Goal: Understand process/instructions: Learn how to perform a task or action

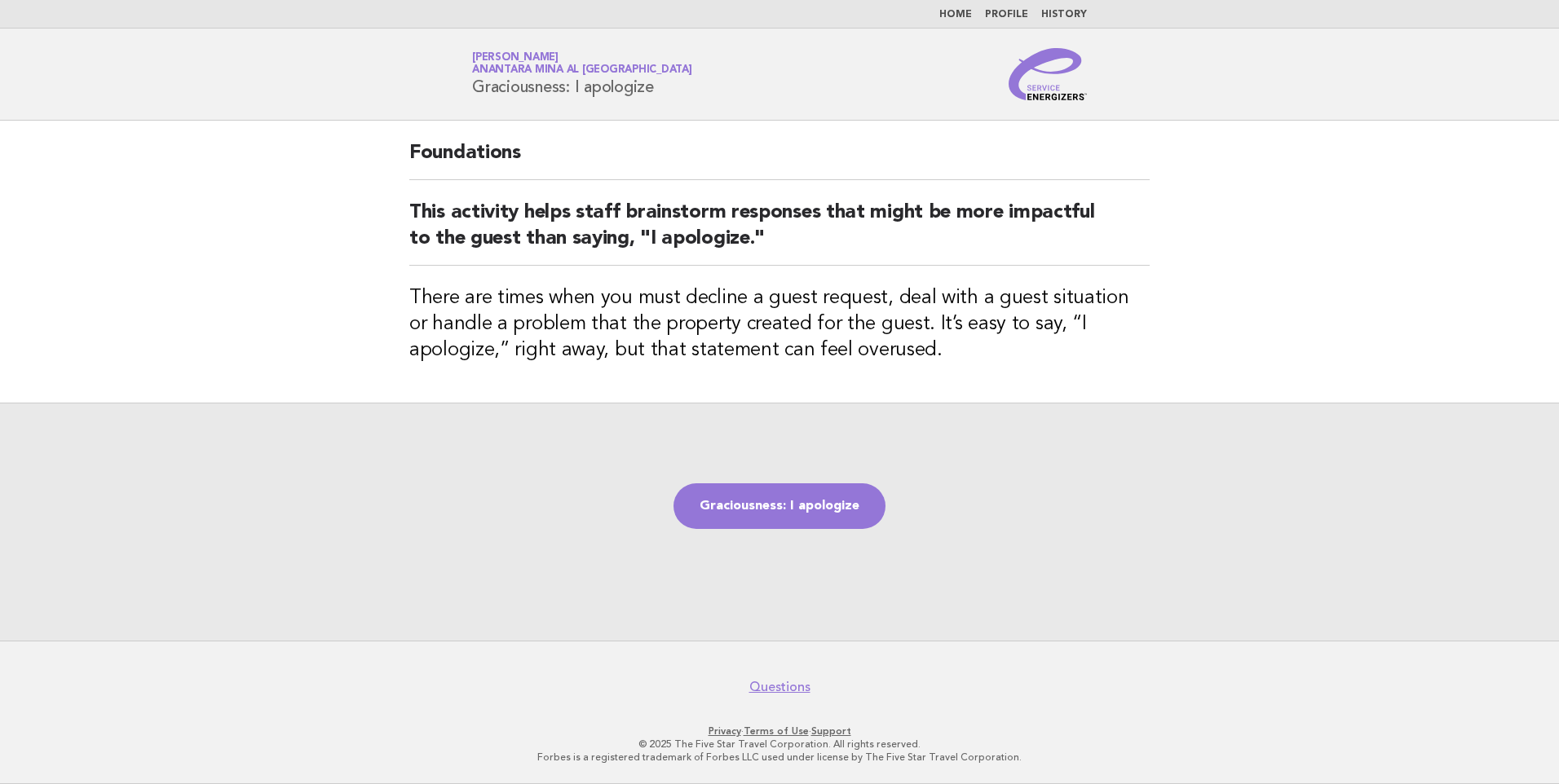
drag, startPoint x: 652, startPoint y: 86, endPoint x: 469, endPoint y: 93, distance: 183.1
click at [469, 93] on div "Service Energizers [PERSON_NAME] Anantara Mina al [GEOGRAPHIC_DATA] Graciousnes…" at bounding box center [779, 75] width 660 height 52
copy h1 "Graciousness: I apologize"
click at [779, 502] on link "Graciousness: I apologize" at bounding box center [780, 506] width 212 height 46
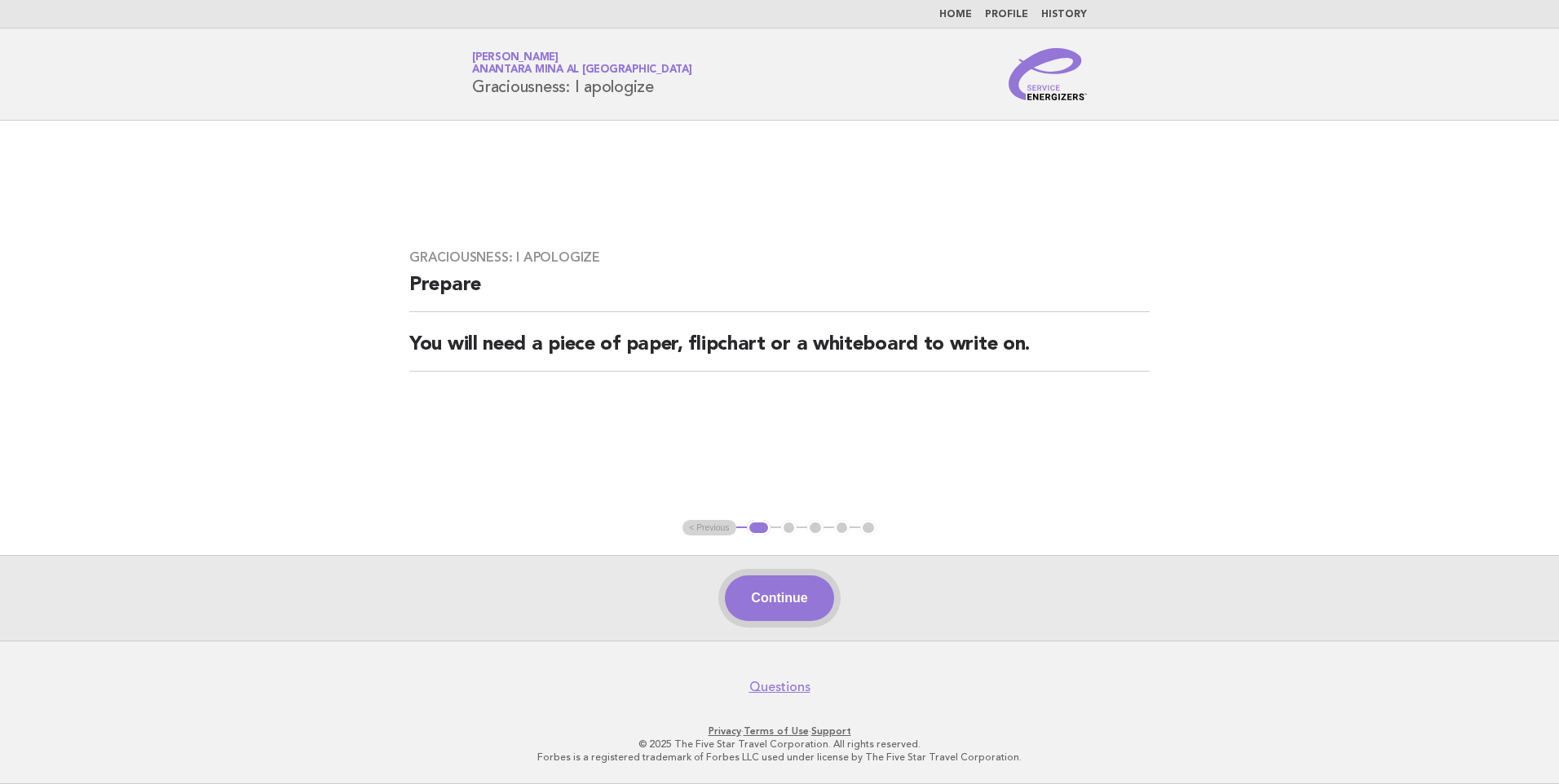
click at [779, 591] on button "Continue" at bounding box center [780, 598] width 109 height 46
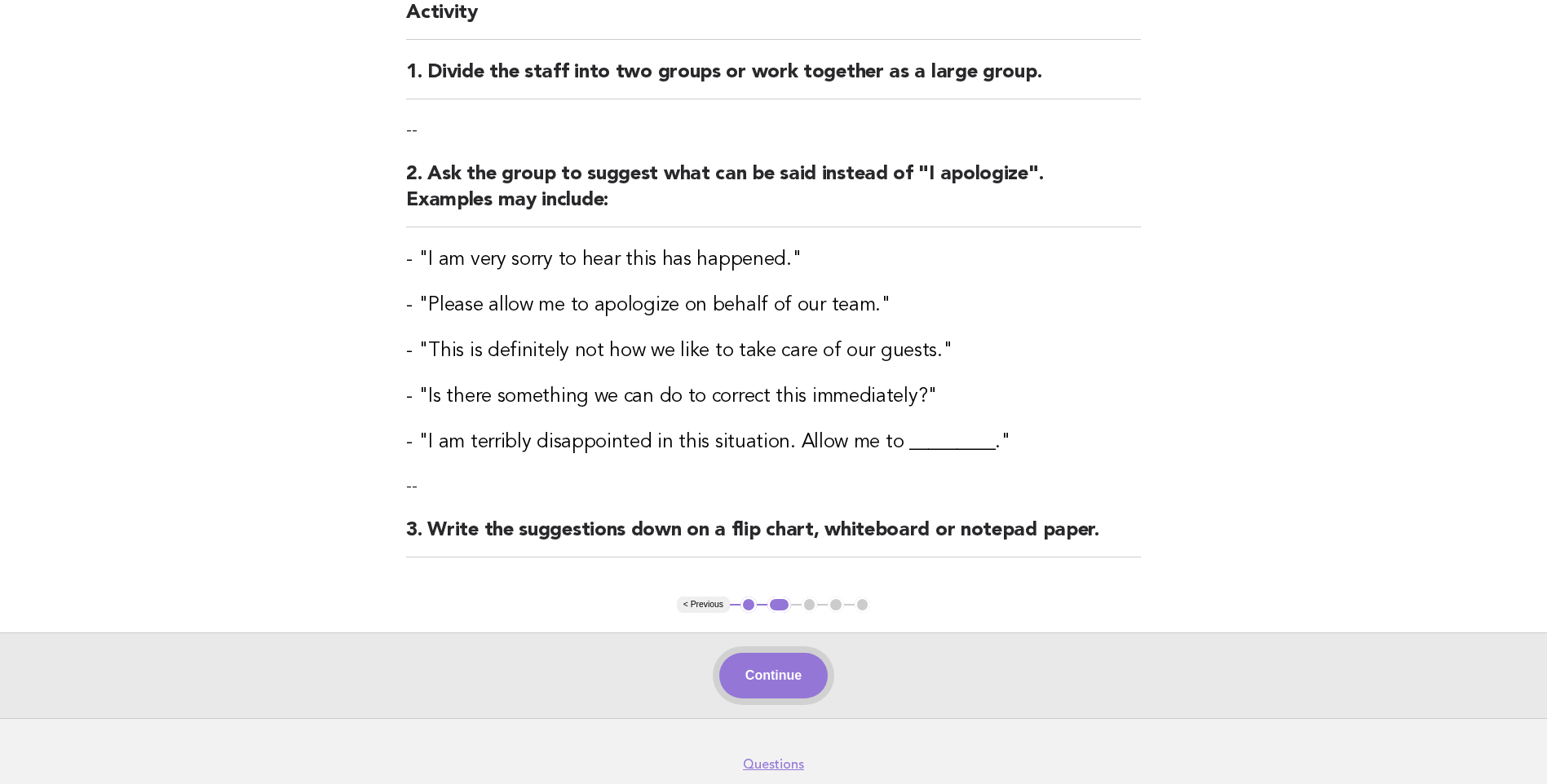
click at [777, 680] on button "Continue" at bounding box center [774, 675] width 109 height 46
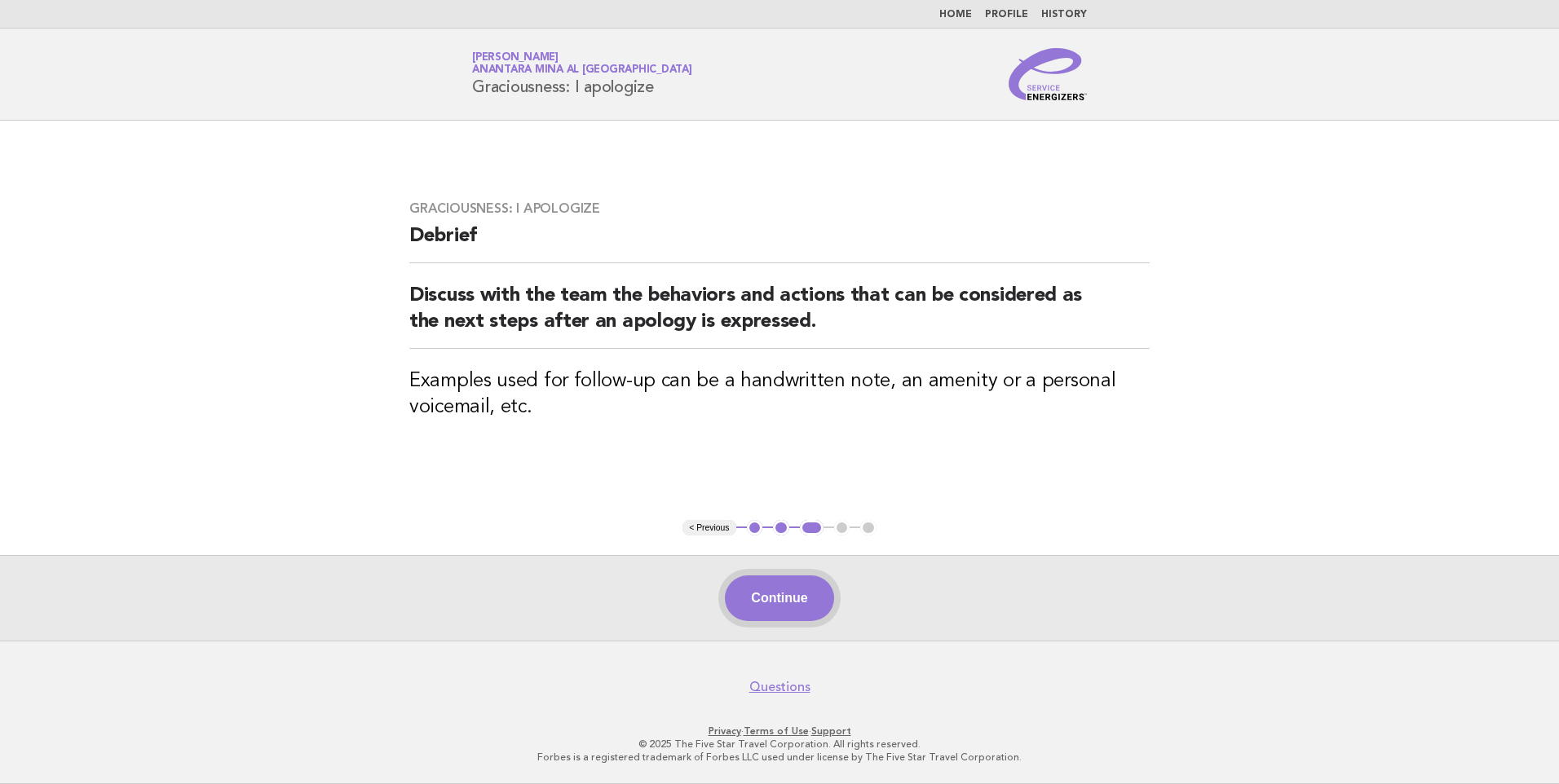
click at [773, 599] on button "Continue" at bounding box center [780, 598] width 109 height 46
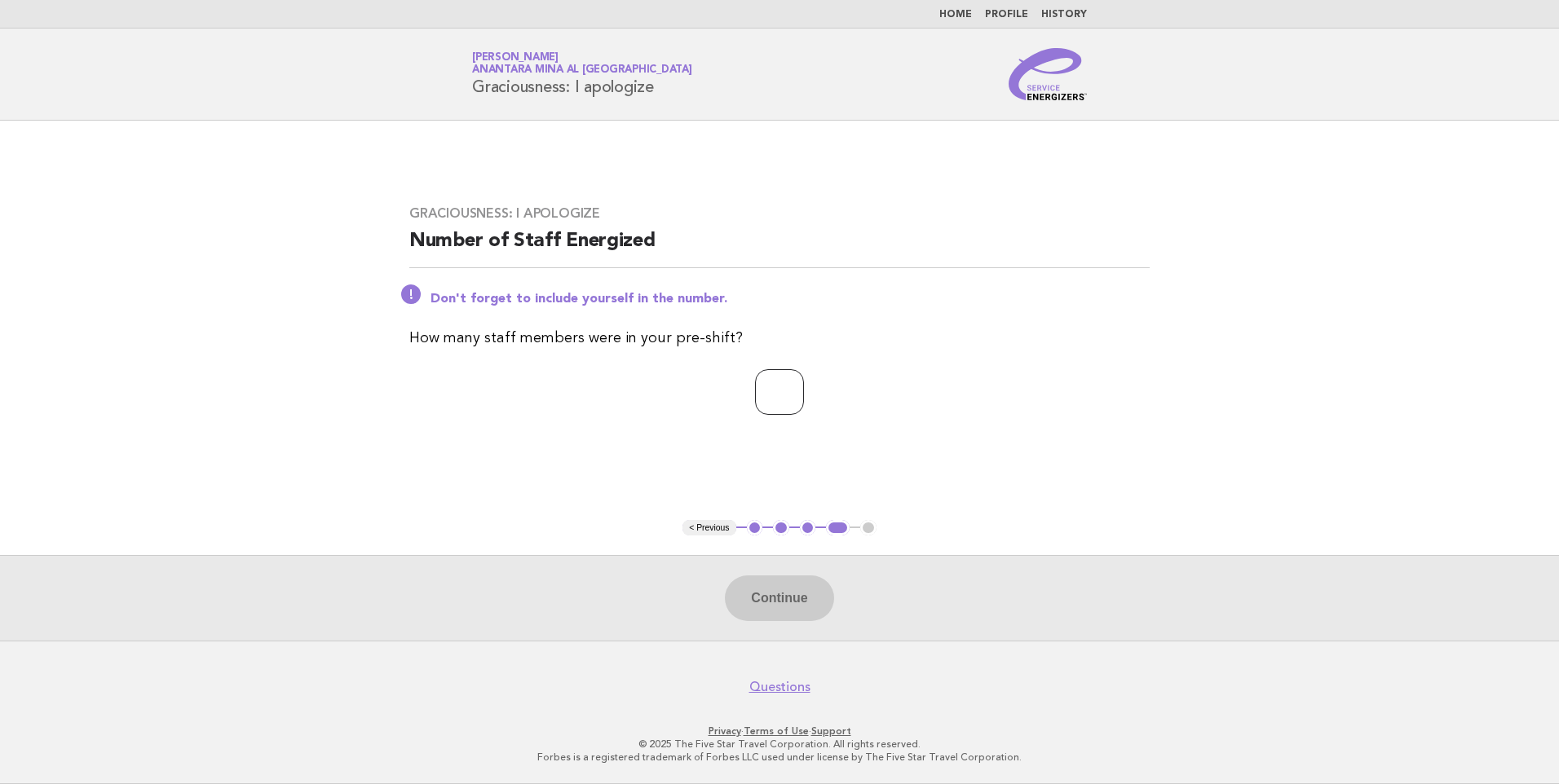
click at [768, 385] on input "number" at bounding box center [780, 392] width 48 height 46
type input "*"
click at [786, 610] on button "Continue" at bounding box center [780, 598] width 109 height 46
